Goal: Task Accomplishment & Management: Complete application form

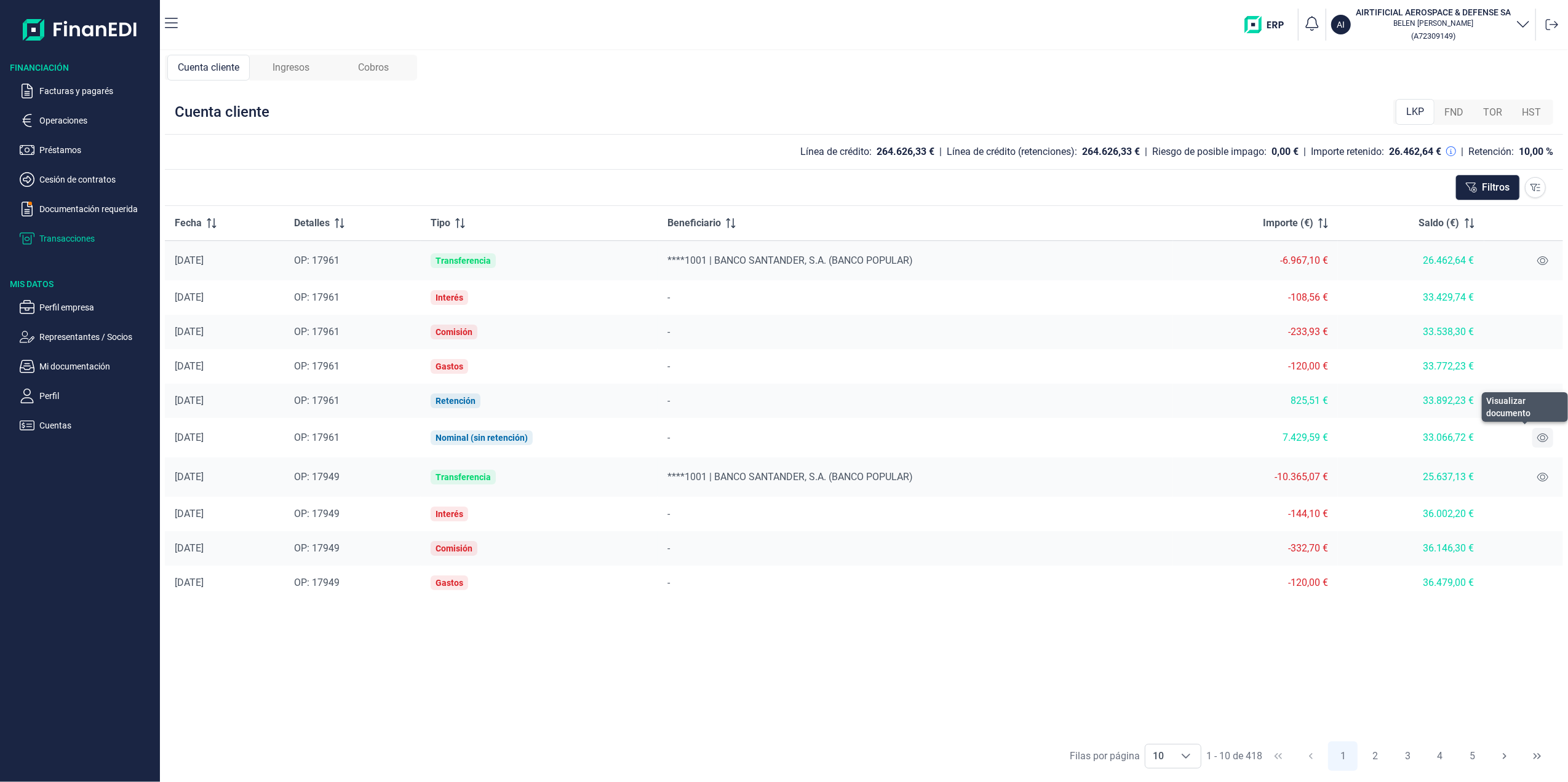
click at [1544, 441] on icon at bounding box center [1542, 438] width 11 height 10
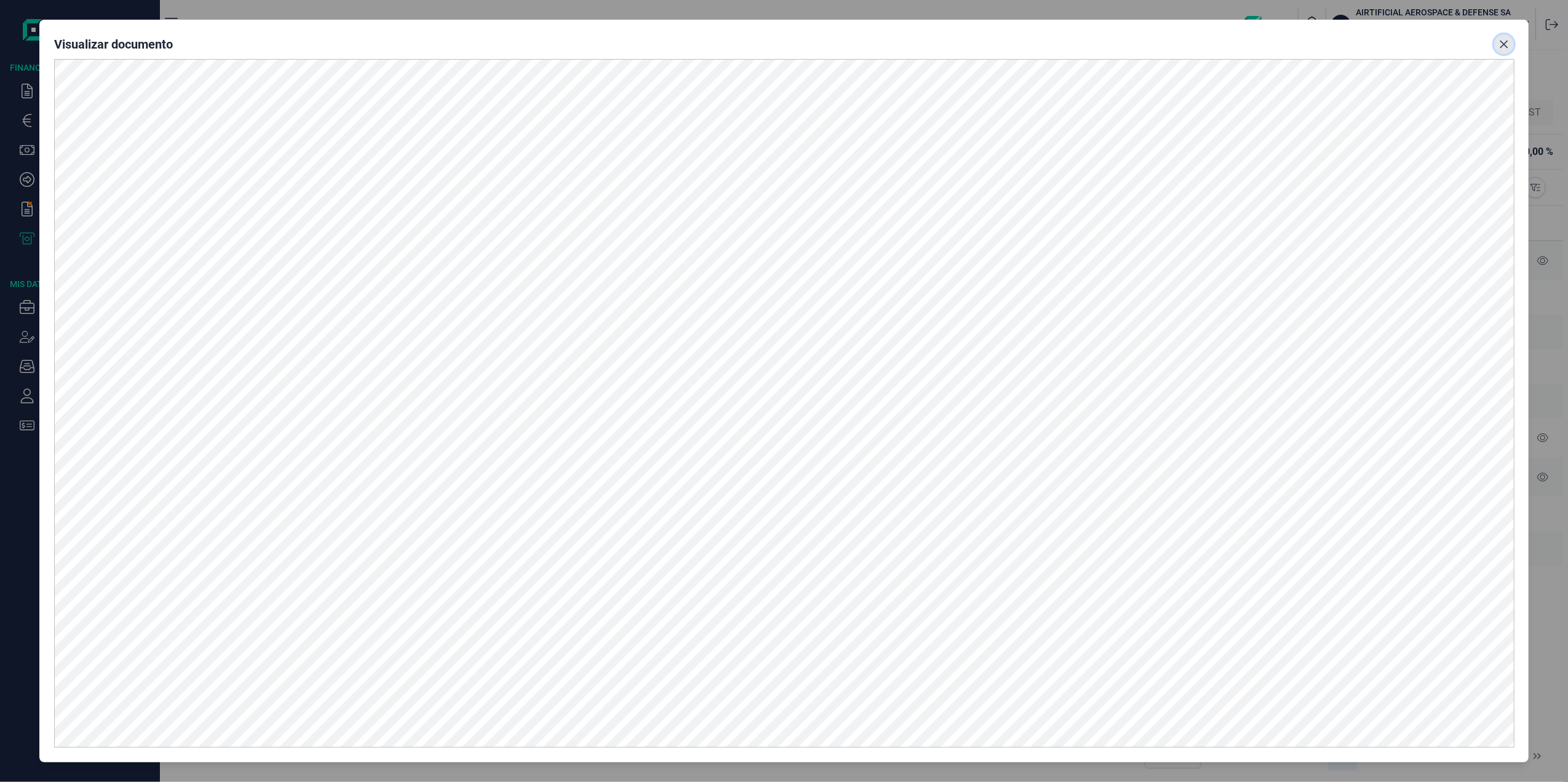
click at [1508, 40] on icon "Close" at bounding box center [1505, 44] width 10 height 10
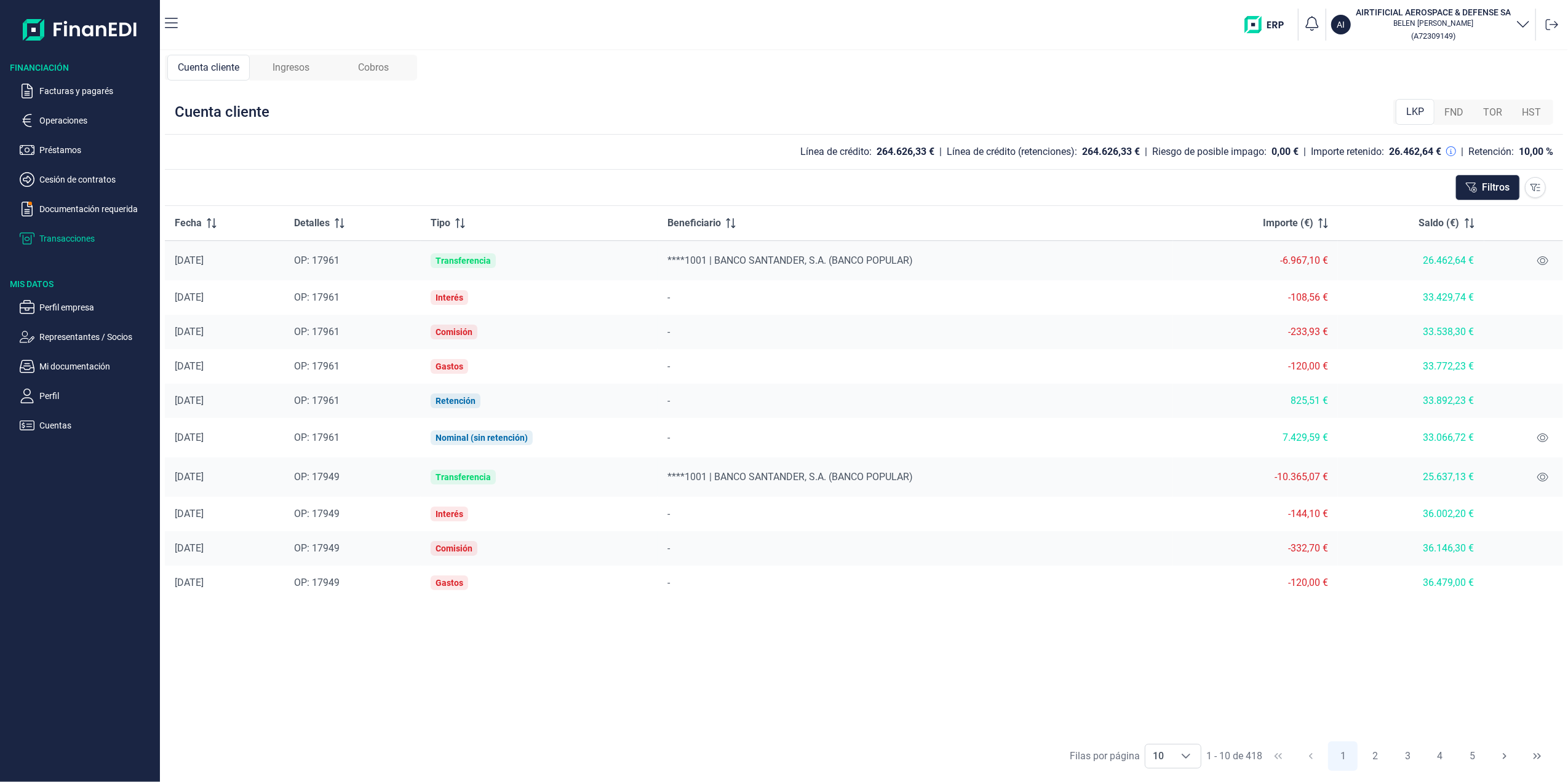
click at [50, 240] on p "Transacciones" at bounding box center [97, 238] width 115 height 15
click at [1542, 442] on icon at bounding box center [1542, 438] width 11 height 9
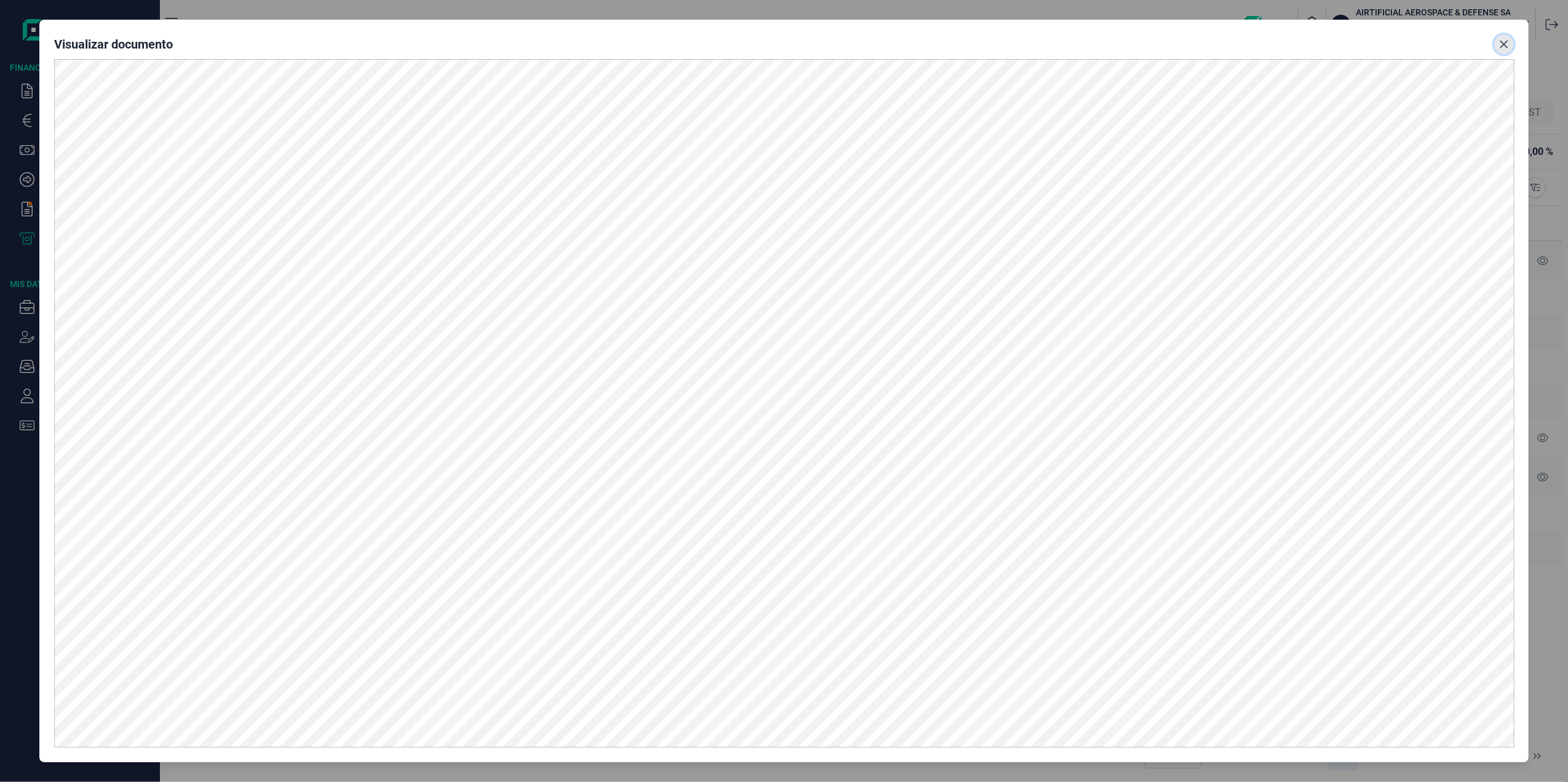
click at [1496, 48] on button "Close" at bounding box center [1504, 44] width 20 height 20
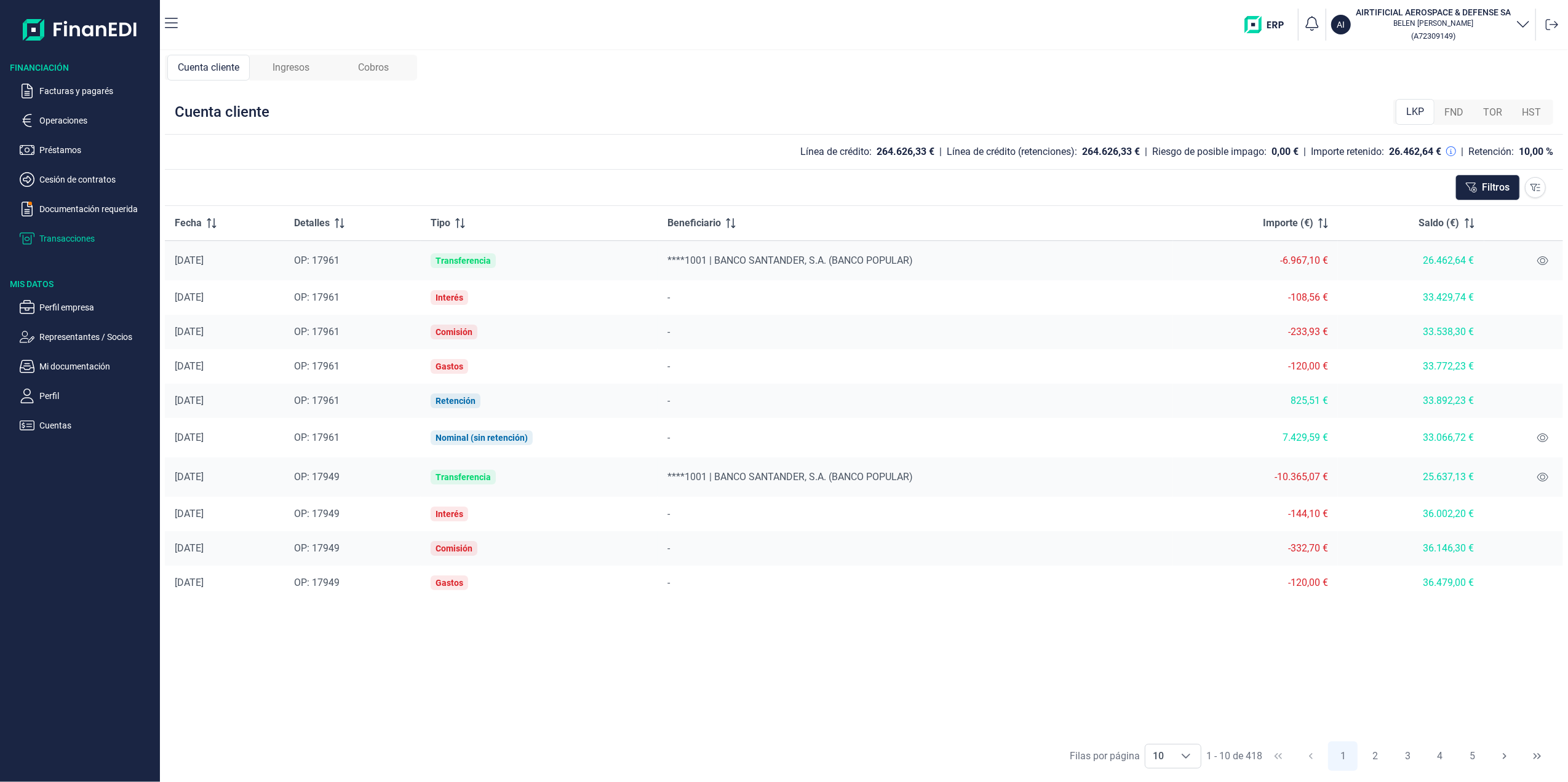
click at [65, 234] on p "Transacciones" at bounding box center [97, 238] width 115 height 15
click at [79, 85] on p "Facturas y pagarés" at bounding box center [97, 90] width 115 height 15
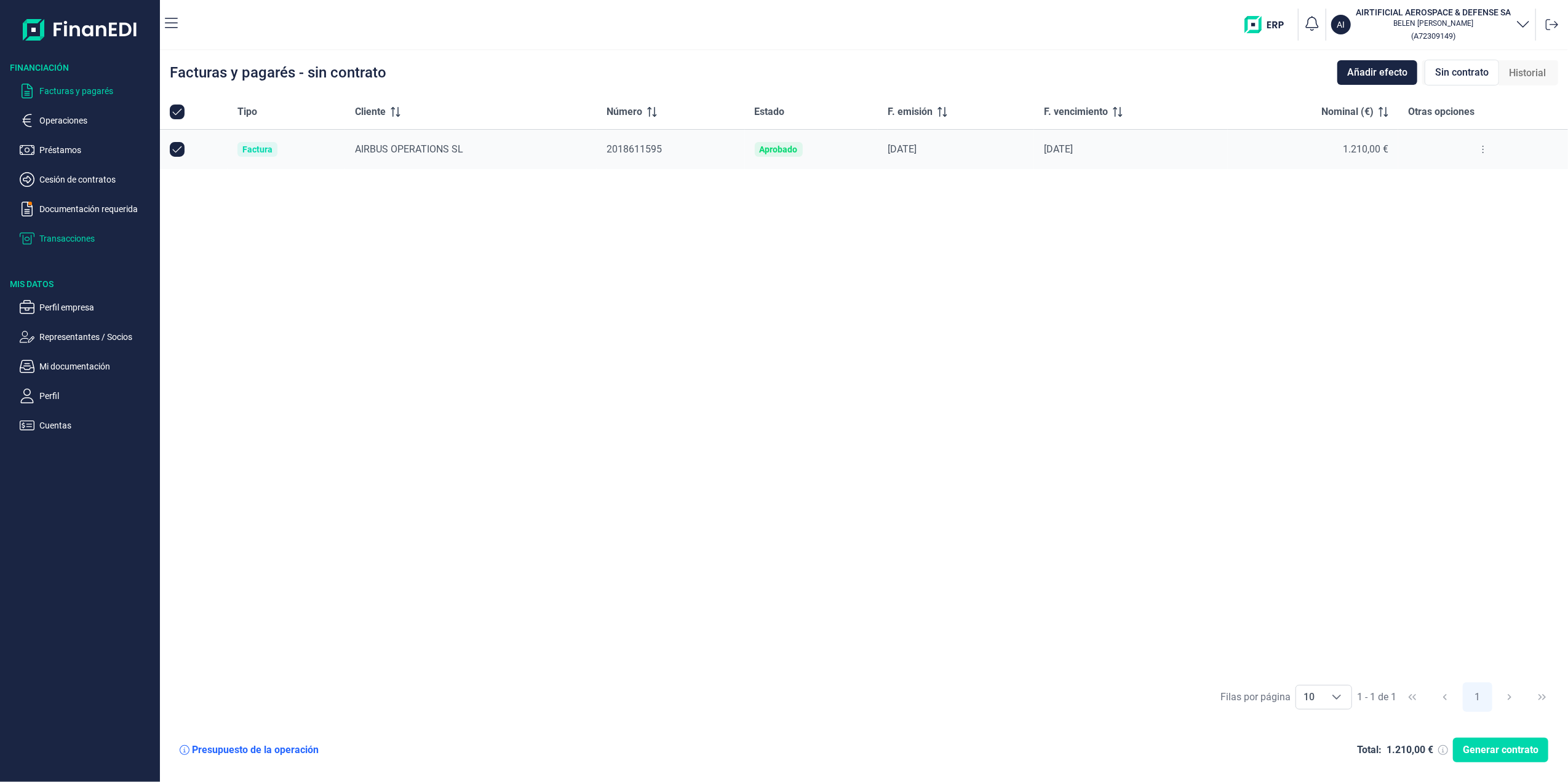
checkbox input "true"
click at [61, 236] on p "Transacciones" at bounding box center [97, 238] width 115 height 15
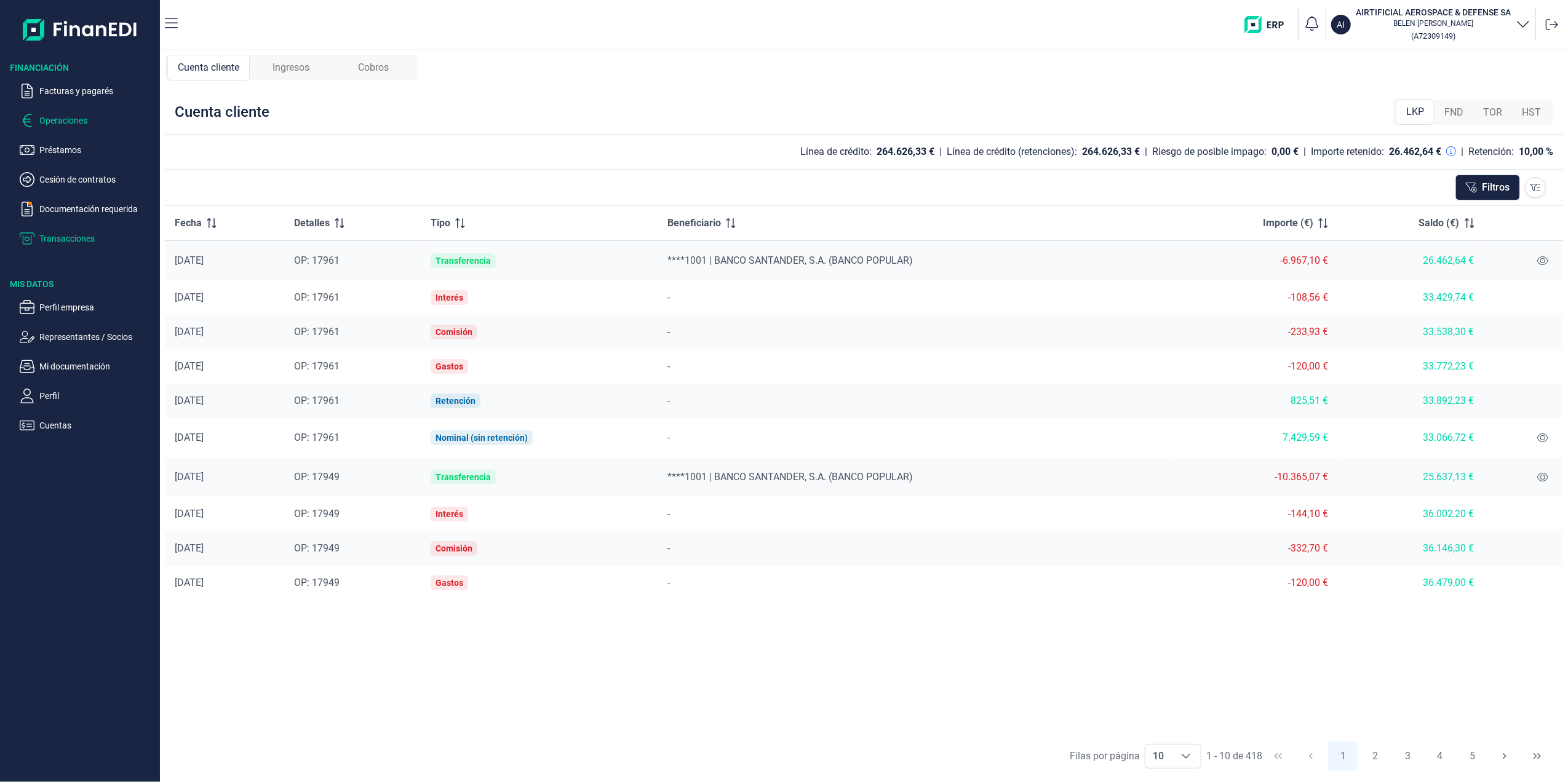
drag, startPoint x: 58, startPoint y: 91, endPoint x: 57, endPoint y: 114, distance: 23.0
click at [59, 91] on p "Facturas y pagarés" at bounding box center [97, 90] width 115 height 15
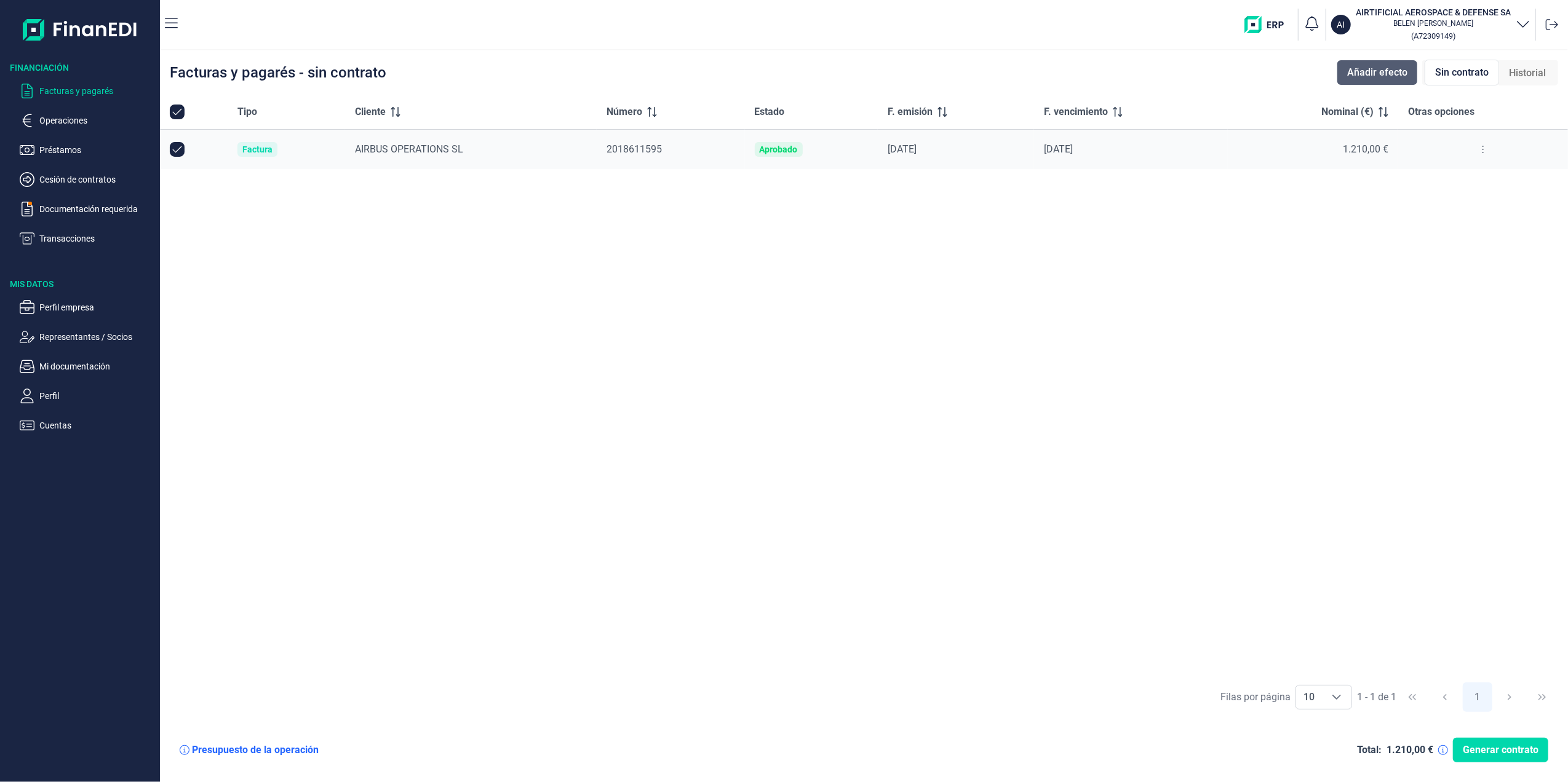
click at [1374, 77] on span "Añadir efecto" at bounding box center [1378, 72] width 61 height 15
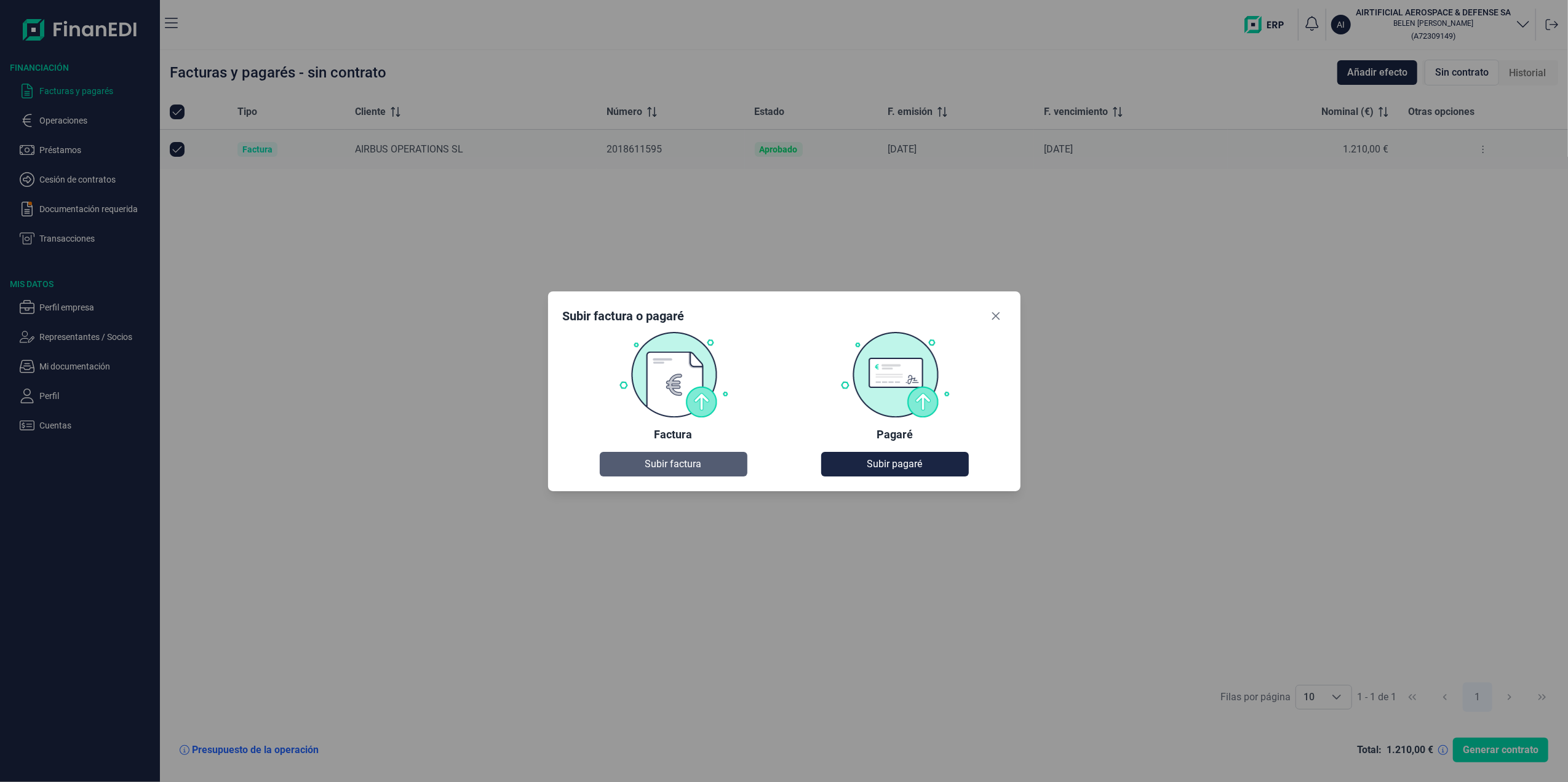
click at [650, 465] on span "Subir factura" at bounding box center [674, 464] width 56 height 15
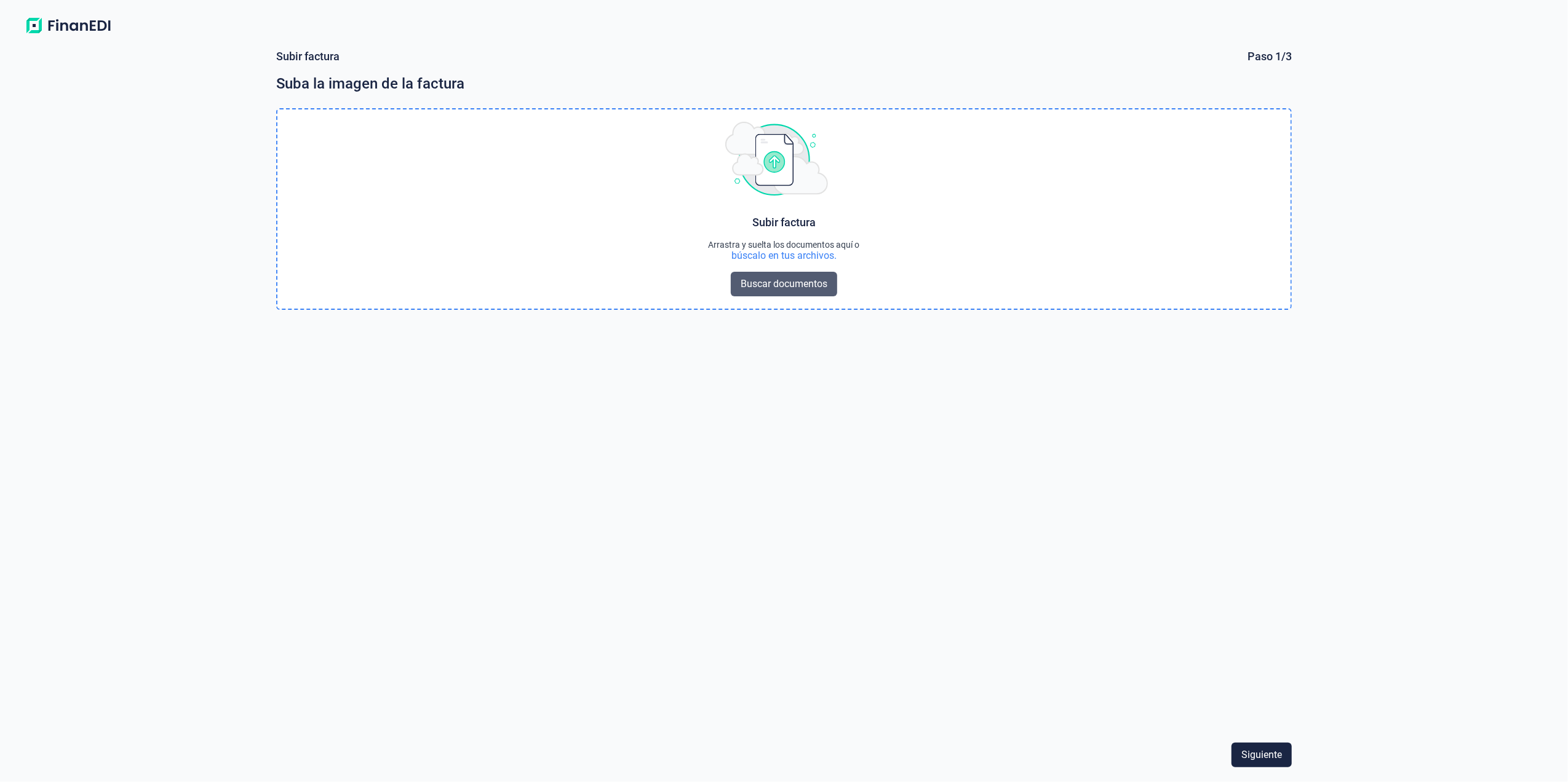
click at [753, 280] on span "Buscar documentos" at bounding box center [784, 283] width 87 height 15
click at [769, 295] on button "Buscar documentos" at bounding box center [784, 283] width 107 height 25
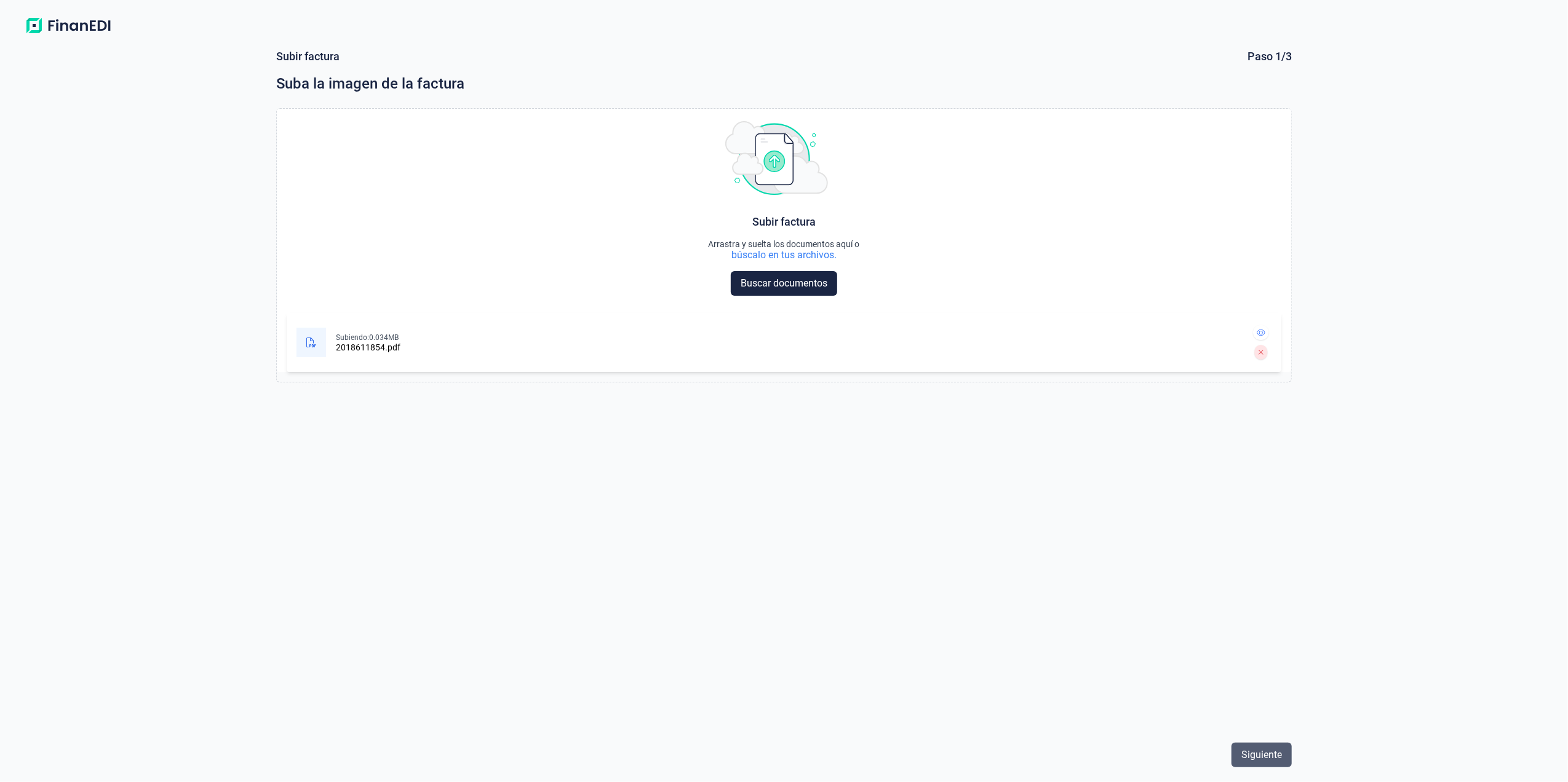
click at [1265, 756] on span "Siguiente" at bounding box center [1262, 755] width 41 height 15
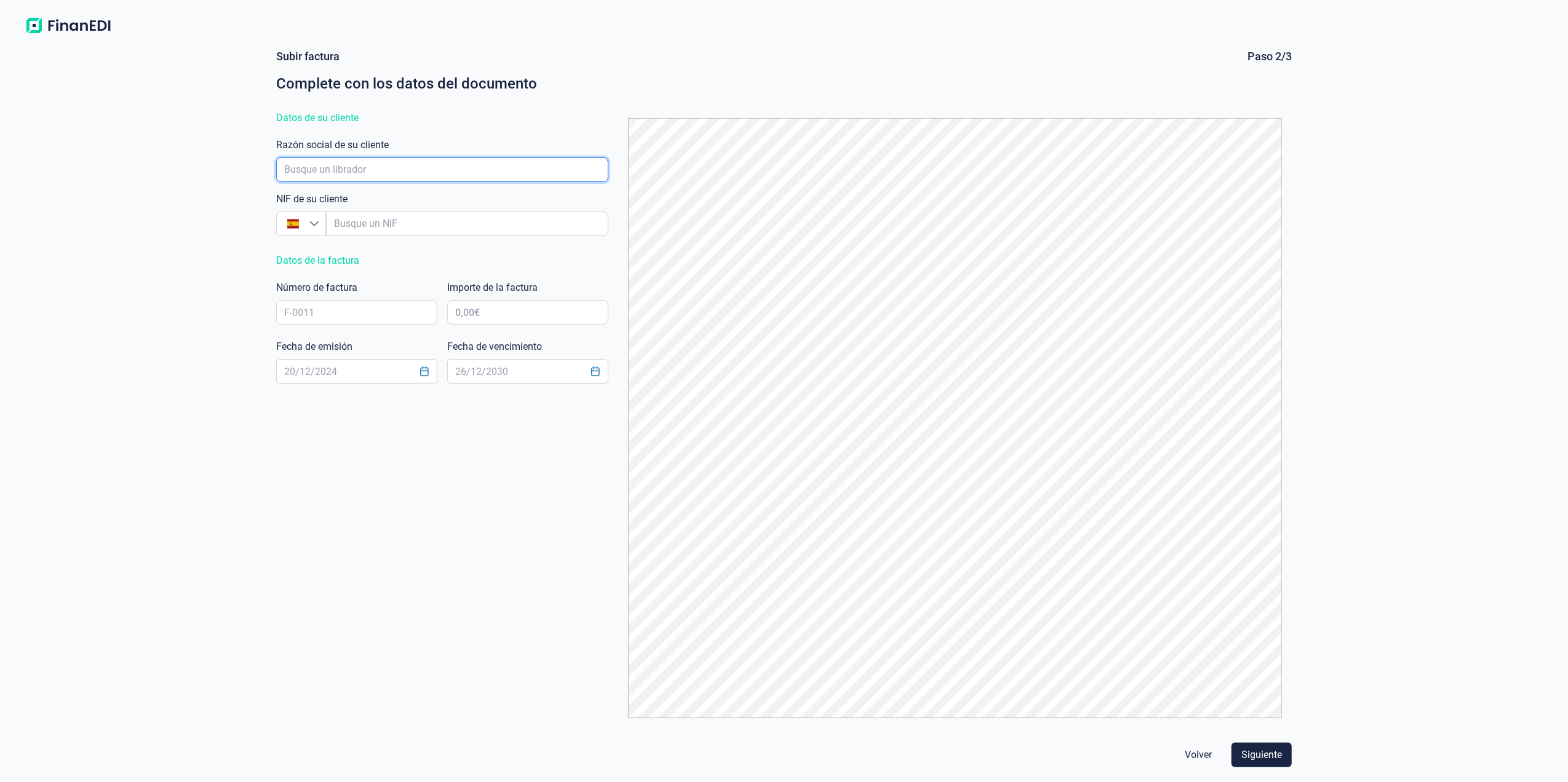
click at [428, 166] on input "empresaAutocomplete" at bounding box center [442, 169] width 332 height 25
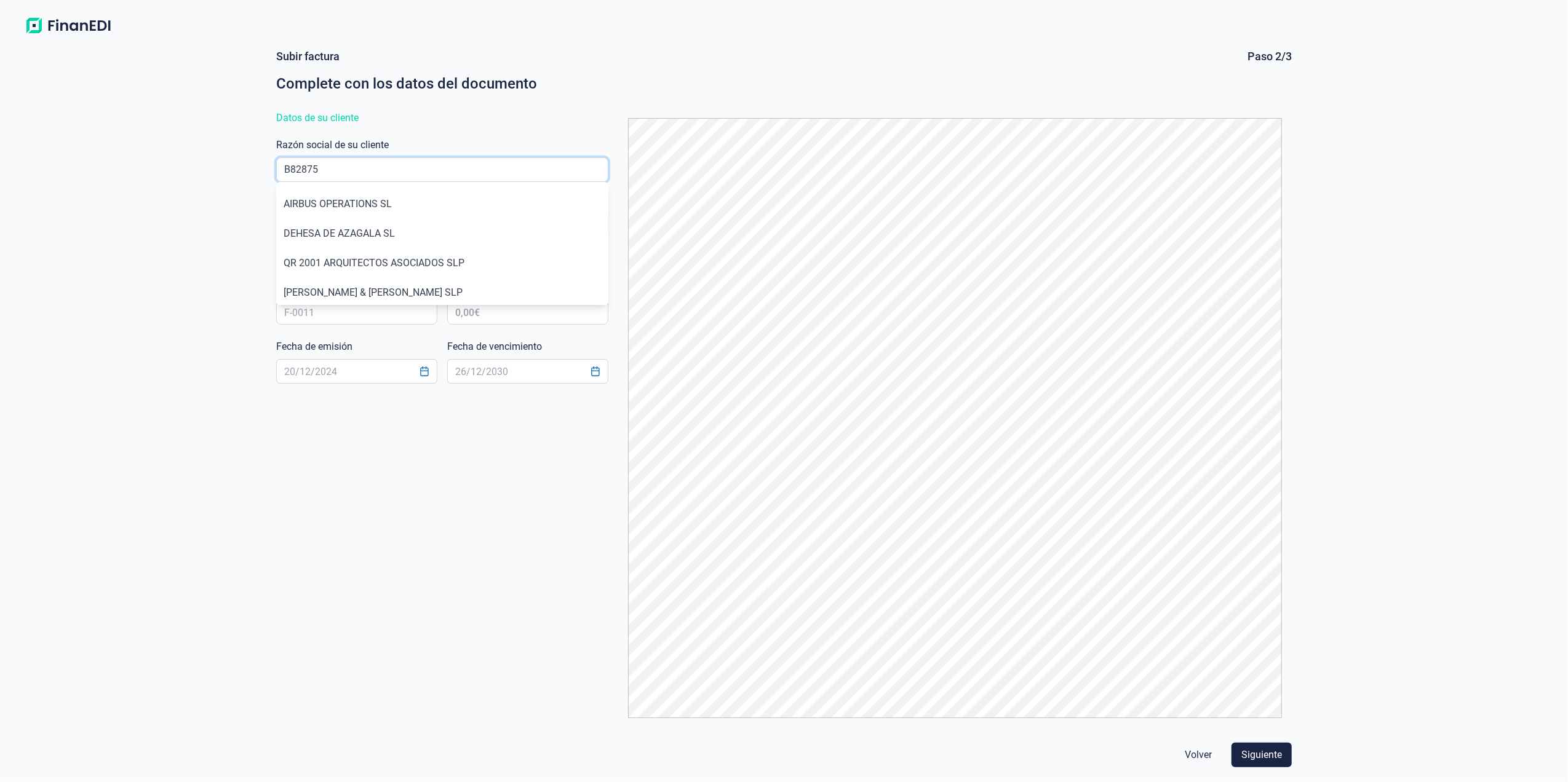
type input "B82875"
click at [371, 210] on li "AIRBUS OPERATIONS SL" at bounding box center [442, 204] width 332 height 30
type input "B82875055"
type input "AIRBUS OPERATIONS SL"
click at [371, 312] on input "text" at bounding box center [356, 312] width 161 height 25
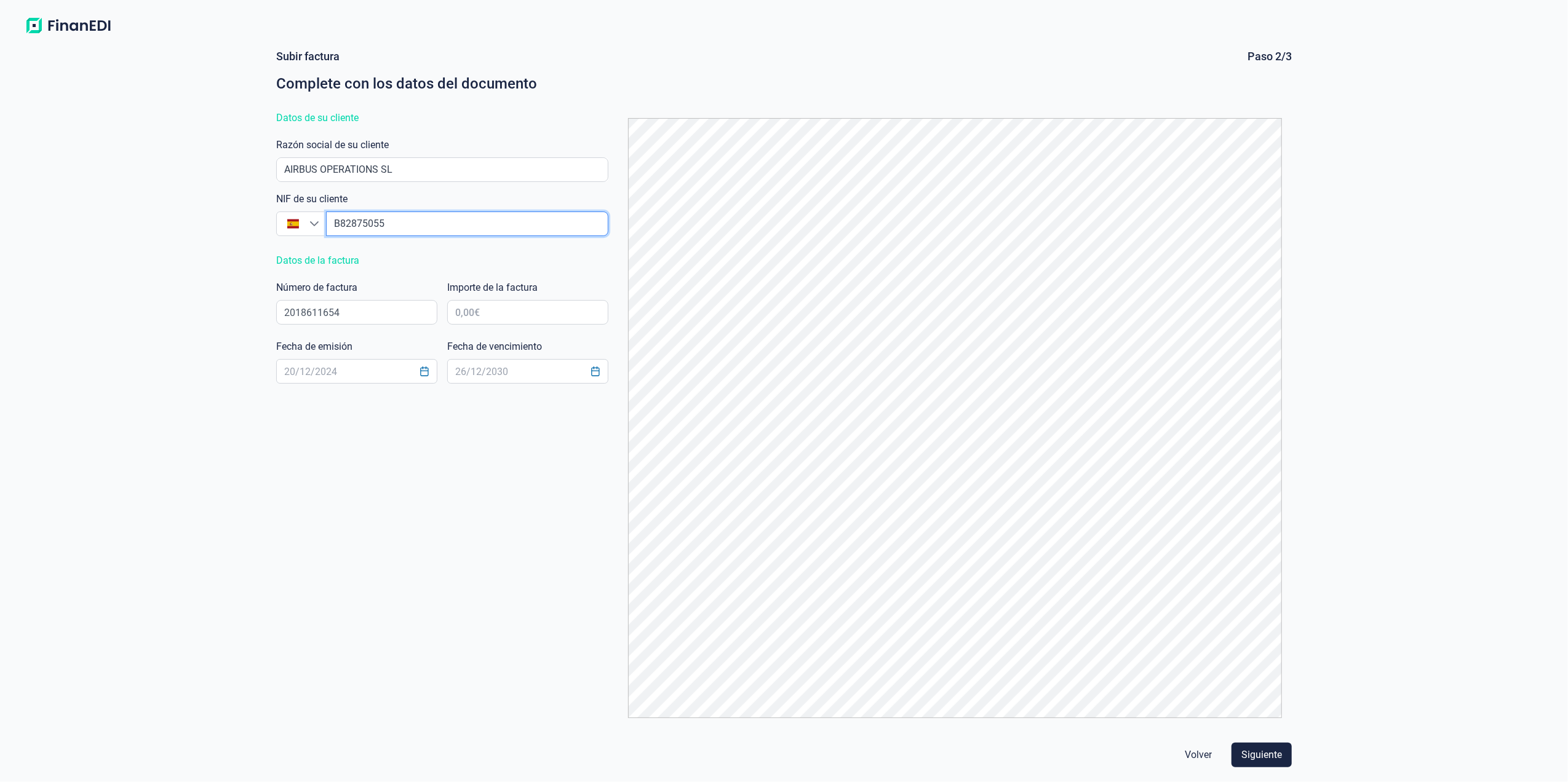
click at [400, 225] on input "empresaAutocomplete" at bounding box center [467, 224] width 282 height 25
drag, startPoint x: 352, startPoint y: 312, endPoint x: 326, endPoint y: 310, distance: 26.1
click at [324, 313] on input "2018611654" at bounding box center [356, 312] width 161 height 25
type input "2018611854"
click at [494, 316] on input "text" at bounding box center [528, 312] width 161 height 25
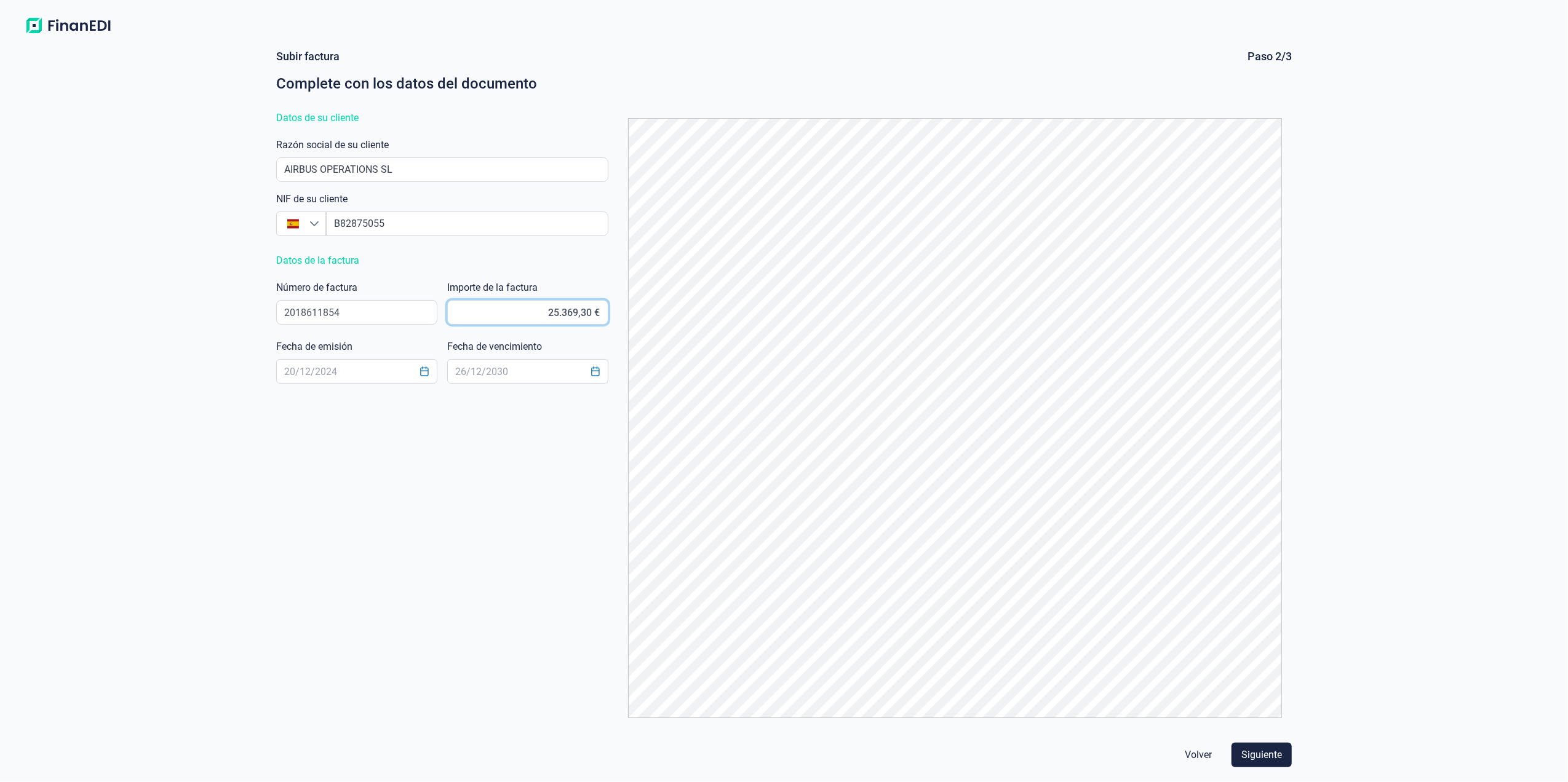
type input "25.369,34 €"
click at [368, 368] on input "text" at bounding box center [356, 371] width 161 height 25
click at [422, 371] on icon "Choose Date" at bounding box center [424, 371] width 10 height 10
click at [288, 404] on icon "Previous Month" at bounding box center [291, 404] width 10 height 10
click at [325, 606] on span "30" at bounding box center [328, 608] width 25 height 25
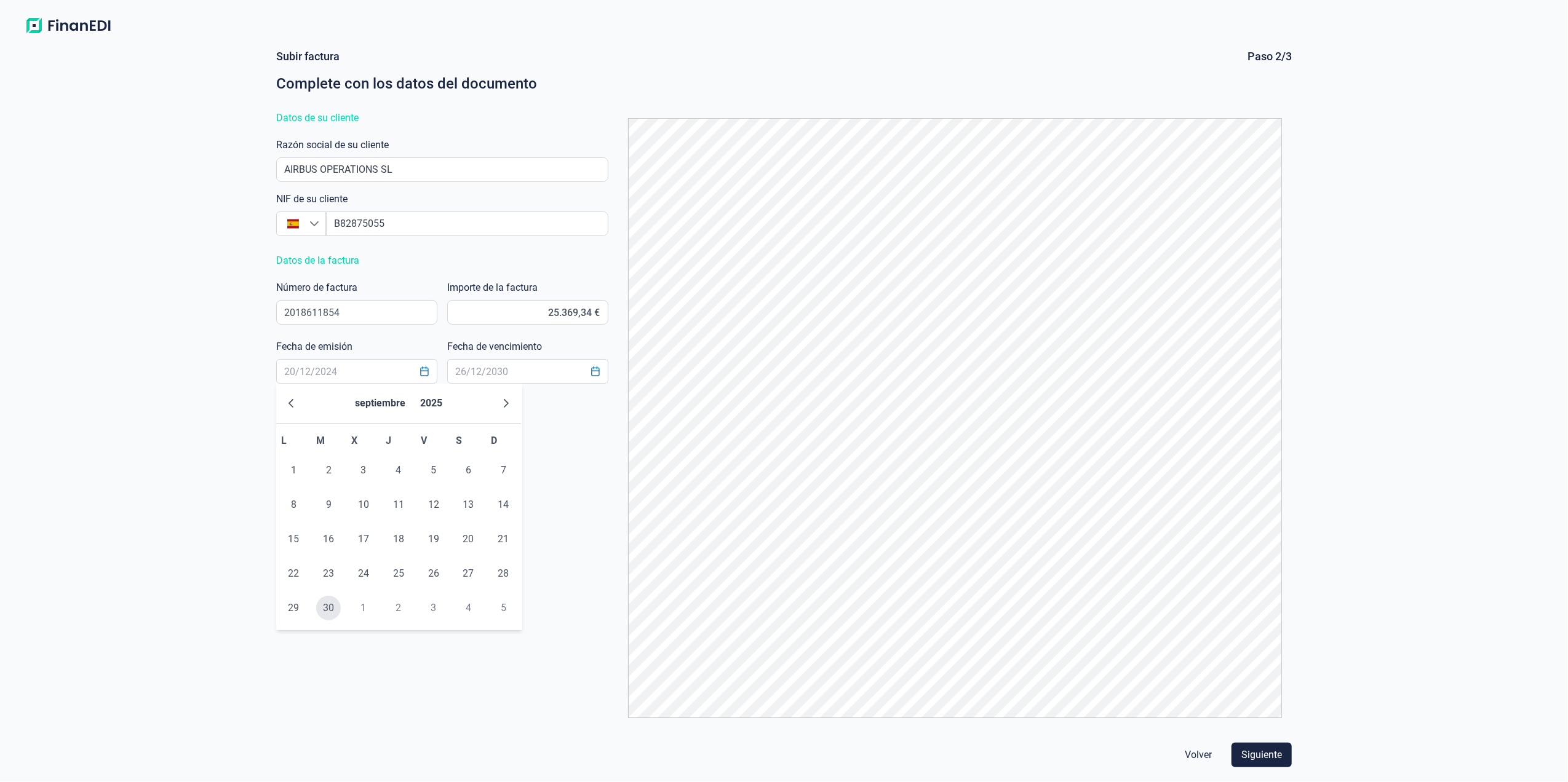
type input "[DATE]"
click at [596, 375] on icon "Choose Date" at bounding box center [596, 371] width 10 height 10
click at [461, 406] on icon "Previous Month" at bounding box center [462, 404] width 10 height 10
click at [675, 408] on button "Next Month" at bounding box center [677, 403] width 20 height 20
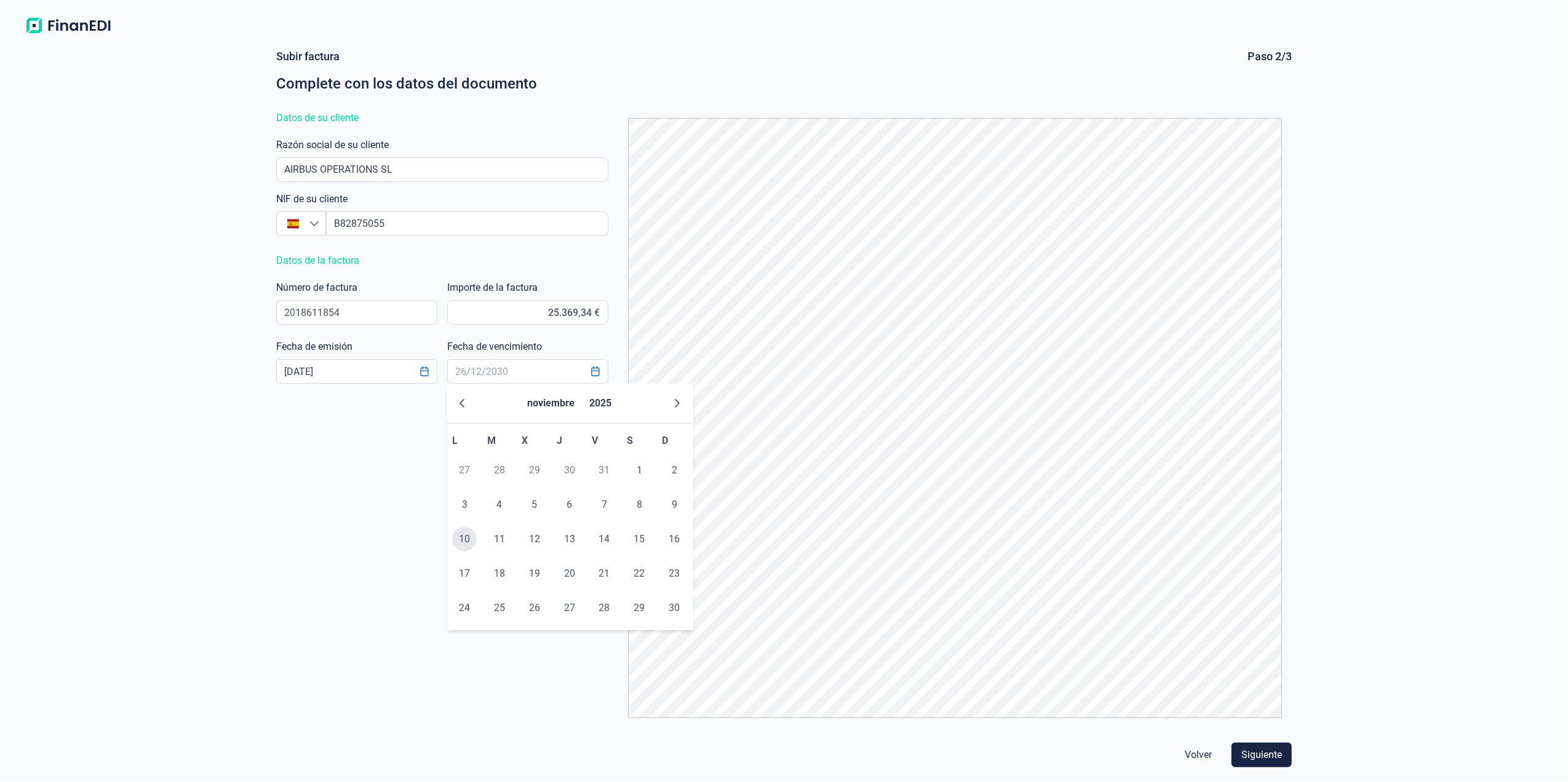
click at [464, 540] on span "10" at bounding box center [464, 539] width 25 height 25
type input "[DATE]"
click at [1262, 756] on span "Siguiente" at bounding box center [1262, 755] width 41 height 15
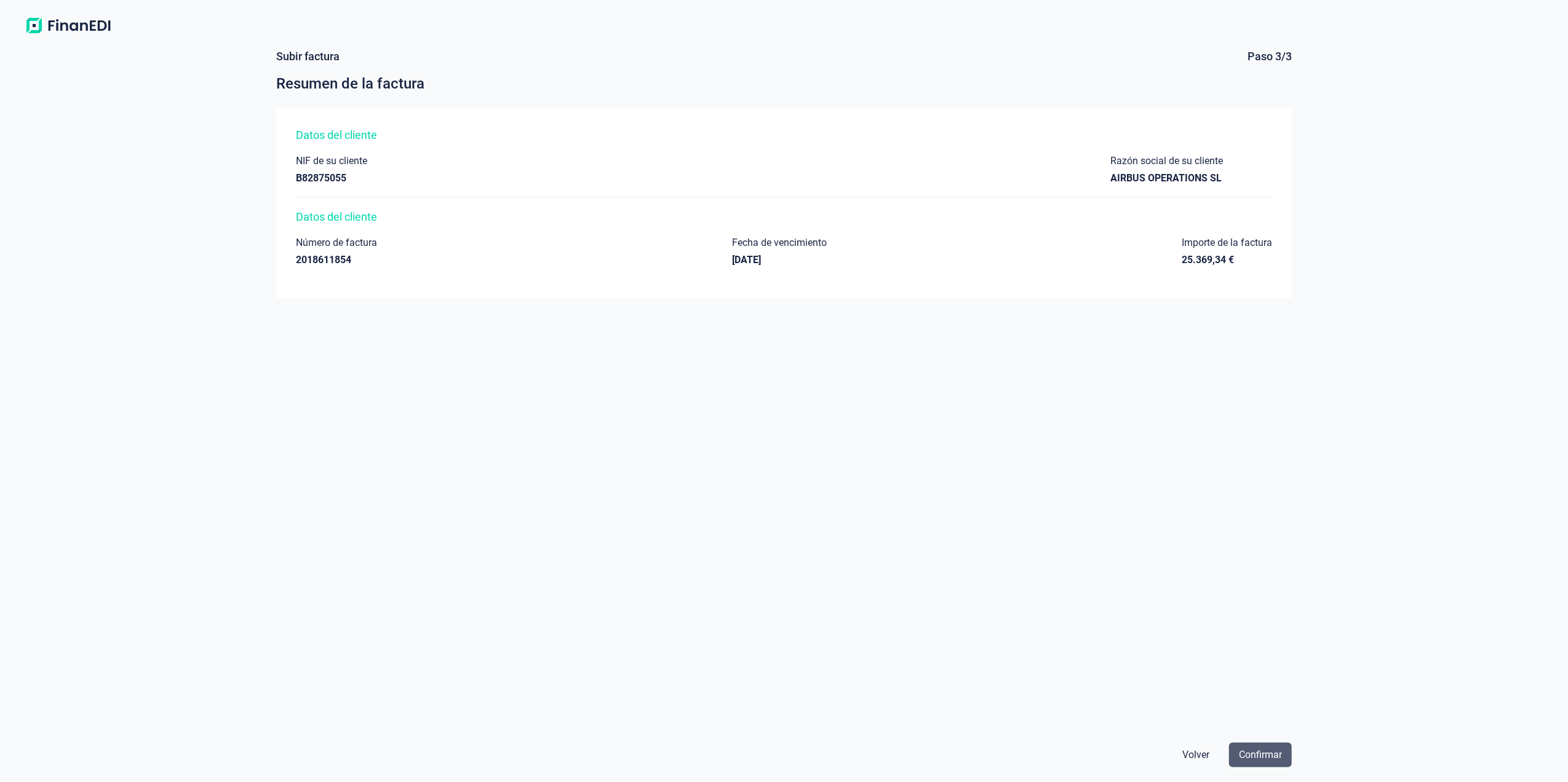
click at [1254, 753] on span "Confirmar" at bounding box center [1261, 755] width 43 height 15
